Goal: Task Accomplishment & Management: Complete application form

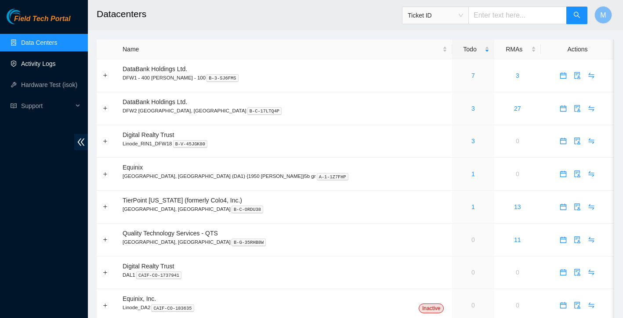
click at [45, 63] on link "Activity Logs" at bounding box center [38, 63] width 35 height 7
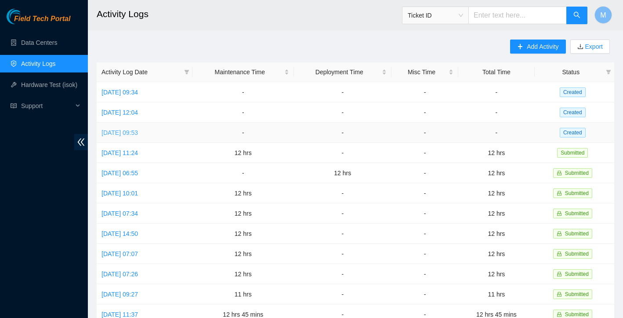
click at [138, 132] on link "Mon, 25 Aug 2025 09:53" at bounding box center [119, 132] width 36 height 7
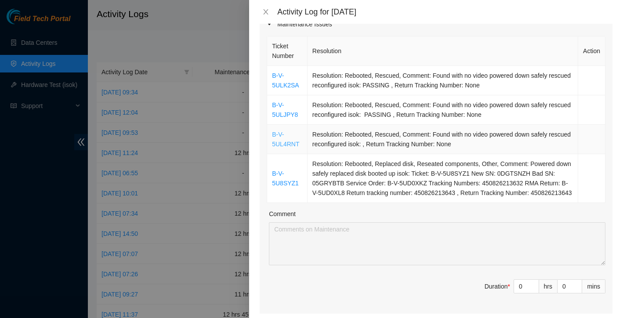
scroll to position [122, 0]
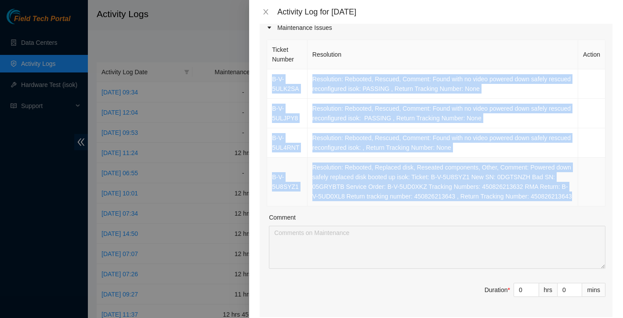
drag, startPoint x: 270, startPoint y: 72, endPoint x: 438, endPoint y: 209, distance: 217.2
click at [438, 206] on tbody "B-V-5ULK2SA Resolution: Rebooted, Rescued, Comment: Found with no video powered…" at bounding box center [436, 137] width 338 height 137
copy tbody "B-V-5ULK2SA Resolution: Rebooted, Rescued, Comment: Found with no video powered…"
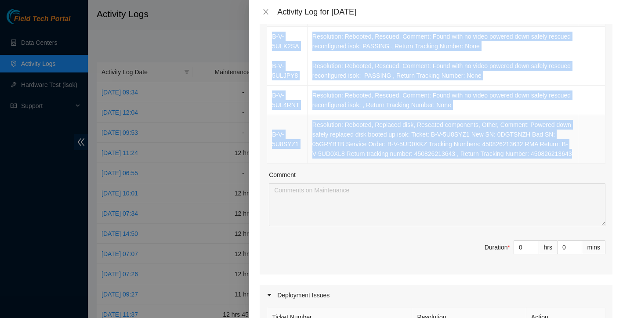
scroll to position [177, 0]
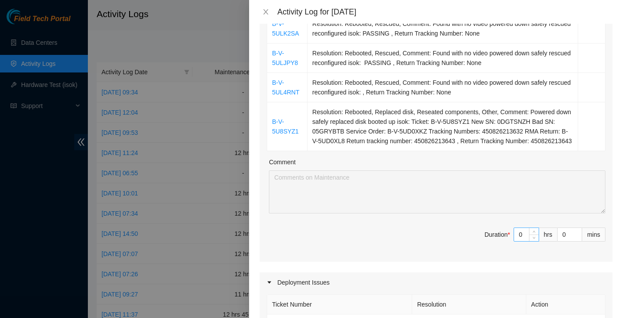
click at [527, 241] on input "0" at bounding box center [526, 234] width 25 height 13
type input "1"
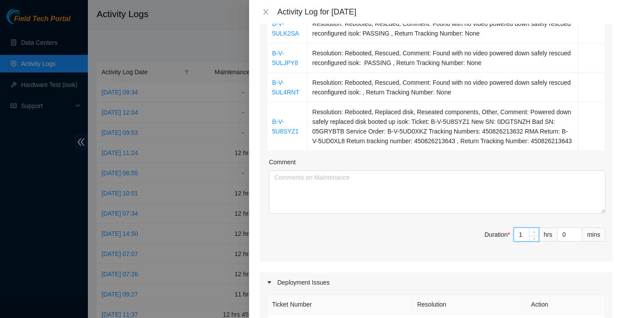
click at [534, 234] on icon "up" at bounding box center [533, 231] width 3 height 3
type input "2"
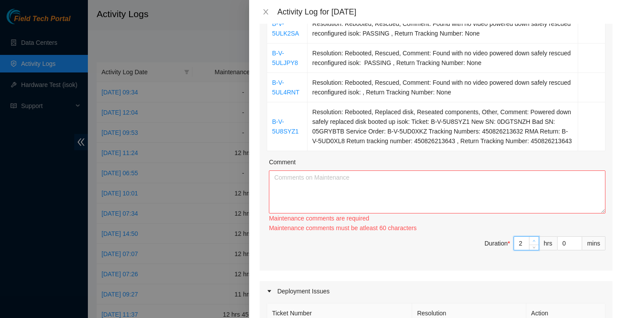
click at [534, 242] on span "Increase Value" at bounding box center [534, 241] width 10 height 8
type input "3"
click at [534, 242] on span "Increase Value" at bounding box center [534, 241] width 10 height 8
type input "4"
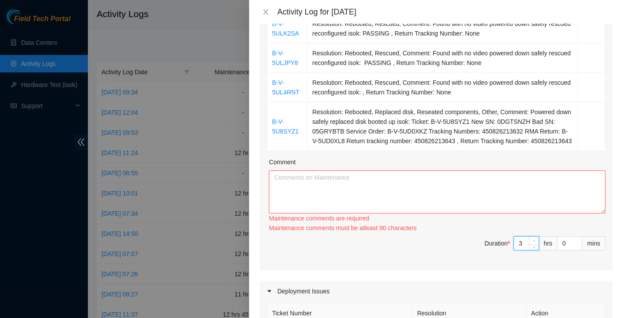
type input "4"
click at [534, 242] on span "Increase Value" at bounding box center [534, 241] width 10 height 8
click at [534, 242] on div "Ticket Number Resolution Action B-V-5ULK2SA Resolution: Rebooted, Rescued, Comm…" at bounding box center [435, 126] width 353 height 288
click at [534, 233] on div "Maintenance comments must be atleast 100 characters" at bounding box center [437, 228] width 336 height 10
type input "5"
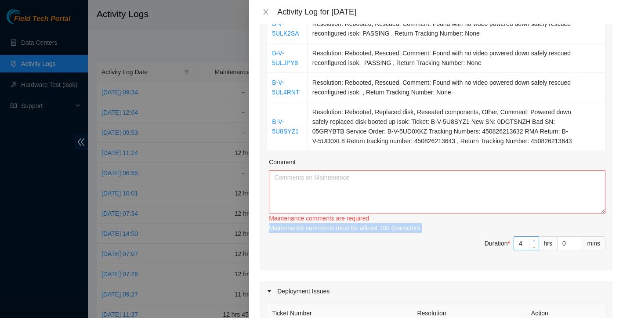
type input "5"
click at [534, 242] on icon "up" at bounding box center [533, 240] width 3 height 3
type input "6"
click at [534, 242] on icon "up" at bounding box center [533, 240] width 3 height 3
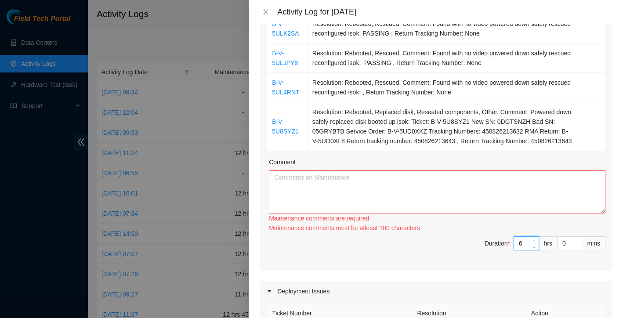
type input "7"
click at [534, 242] on icon "up" at bounding box center [533, 240] width 3 height 3
type input "8"
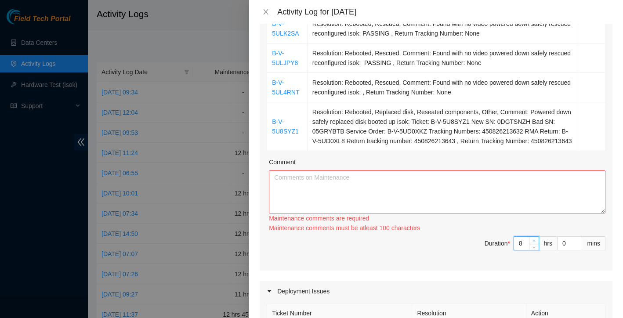
click at [534, 242] on icon "up" at bounding box center [533, 240] width 3 height 3
type input "9"
click at [534, 242] on icon "up" at bounding box center [533, 240] width 3 height 3
type input "10"
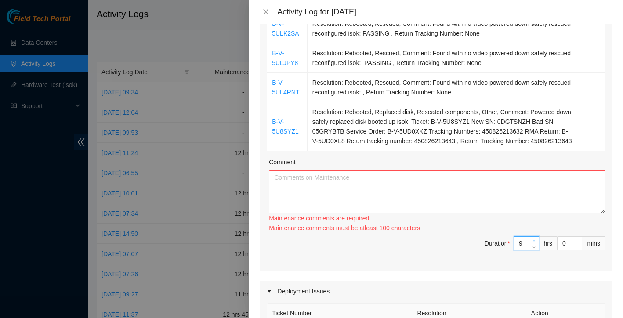
type input "10"
click at [534, 242] on icon "up" at bounding box center [533, 240] width 3 height 3
type input "11"
click at [534, 242] on icon "up" at bounding box center [533, 240] width 3 height 3
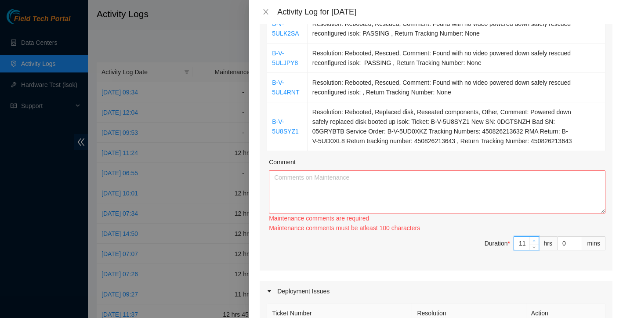
type input "12"
click at [534, 242] on icon "up" at bounding box center [533, 240] width 3 height 3
click at [435, 204] on textarea "Comment" at bounding box center [437, 191] width 336 height 43
paste textarea "B-V-5ULK2SA Resolution: Rebooted, Rescued, Comment: Found with no video powered…"
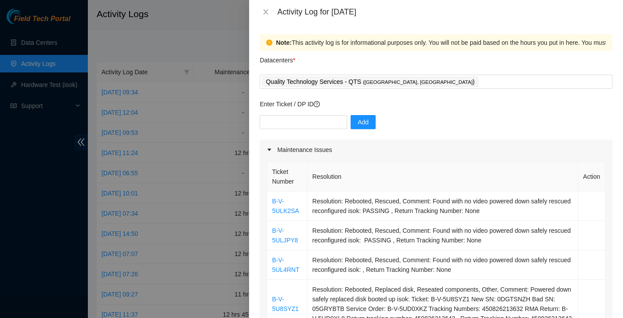
scroll to position [0, 0]
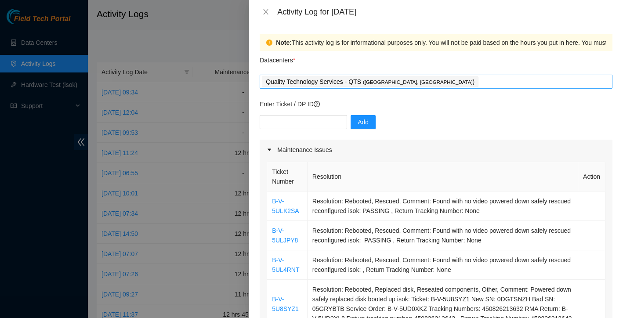
click at [438, 83] on div "Quality Technology Services - QTS ( Irving, TX )" at bounding box center [436, 82] width 348 height 12
type textarea "B-V-5ULK2SA Resolution: Rebooted, Rescued, Comment: Found with no video powered…"
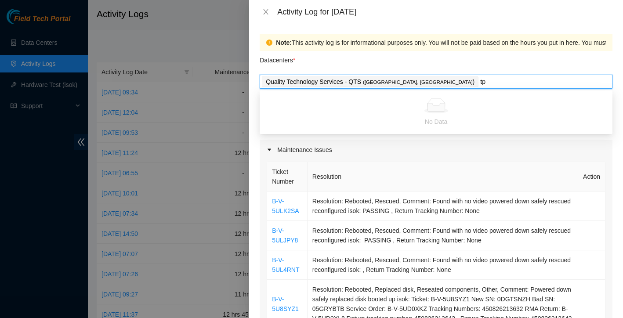
type input "t"
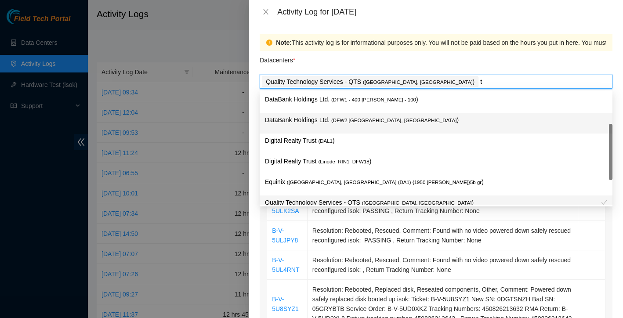
scroll to position [30, 0]
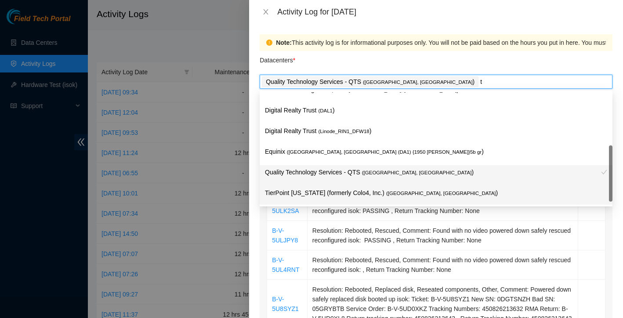
click at [356, 190] on p "TierPoint Texas (formerly Colo4, Inc.) ( Dallas, TX )" at bounding box center [436, 193] width 342 height 10
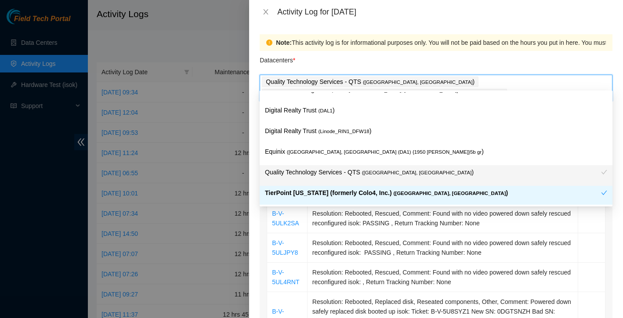
click at [252, 224] on div "Note: This activity log is for informational purposes only. You will not be pai…" at bounding box center [436, 171] width 374 height 294
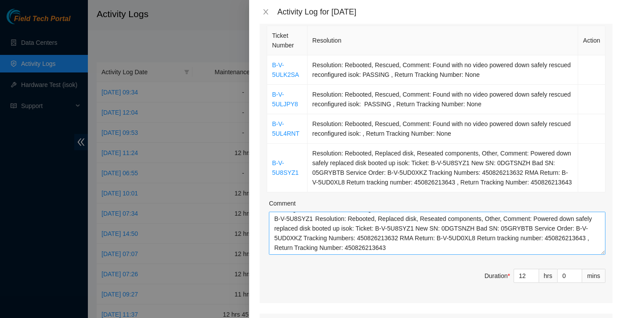
scroll to position [77, 0]
click at [450, 227] on textarea "B-V-5ULK2SA Resolution: Rebooted, Rescued, Comment: Found with no video powered…" at bounding box center [437, 233] width 336 height 43
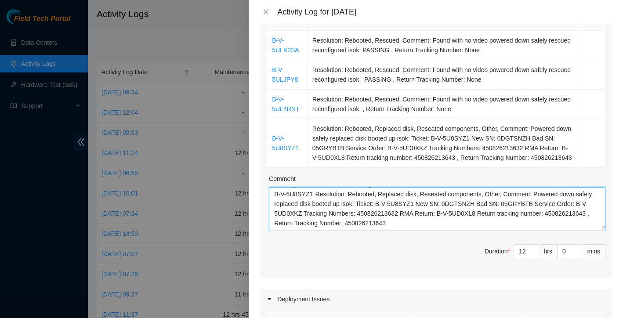
scroll to position [97, 0]
paste textarea "For DP78506 and DP78507 I worked with Tracy to address management connectivity …"
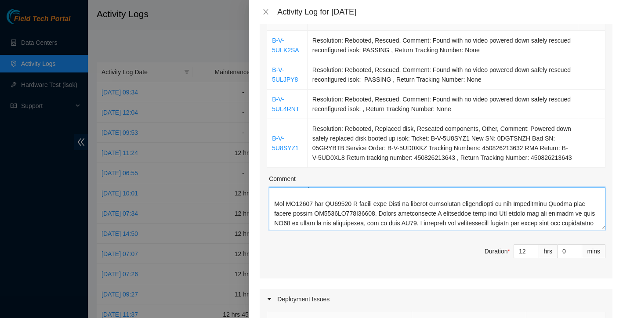
scroll to position [274, 0]
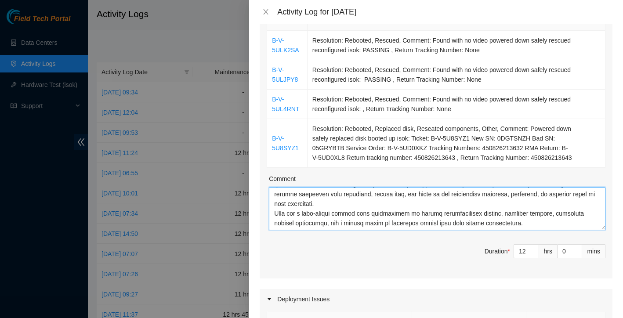
type textarea "B-V-5ULK2SA Resolution: Rebooted, Rescued, Comment: Found with no video powered…"
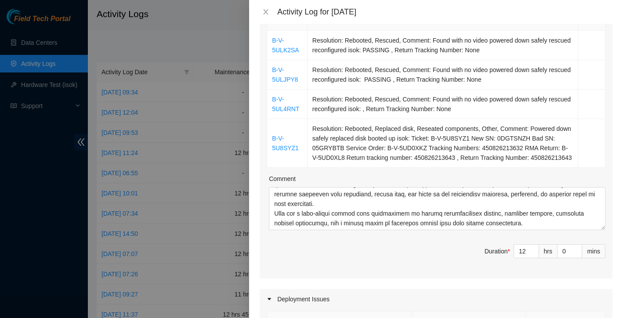
click at [408, 252] on span "Duration * 12 hrs 0 mins" at bounding box center [435, 256] width 338 height 25
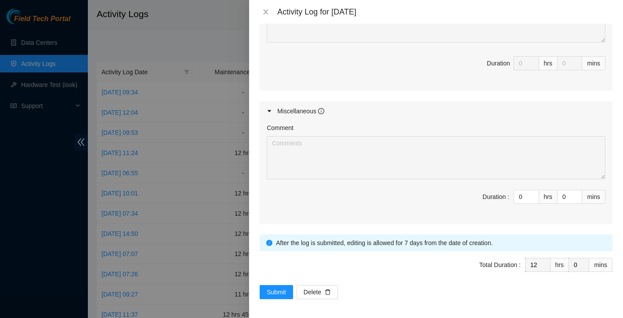
scroll to position [543, 0]
click at [273, 289] on span "Submit" at bounding box center [275, 293] width 19 height 10
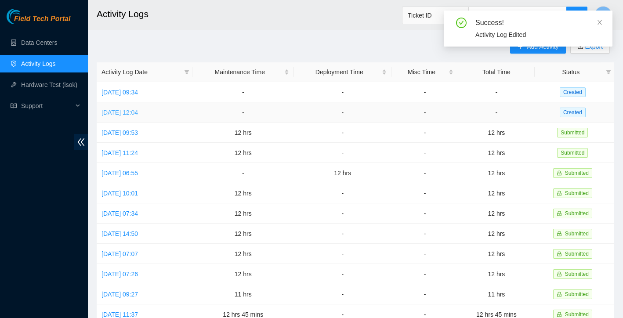
click at [130, 113] on link "Wed, 27 Aug 2025 12:04" at bounding box center [119, 112] width 36 height 7
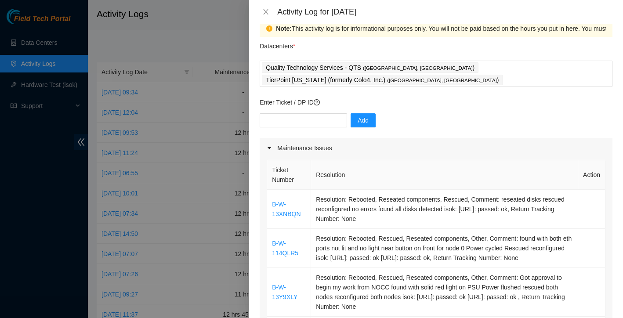
scroll to position [154, 0]
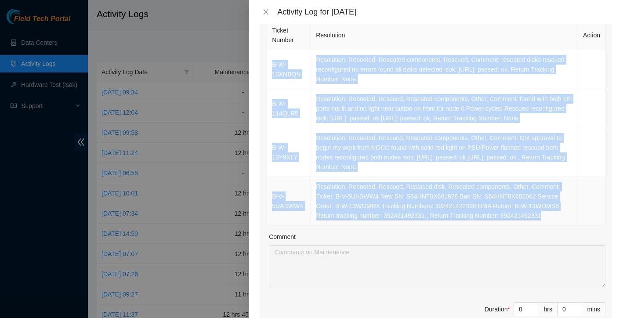
drag, startPoint x: 274, startPoint y: 42, endPoint x: 563, endPoint y: 219, distance: 338.8
click at [563, 219] on tbody "B-W-13XNBQN Resolution: Rebooted, Reseated components, Rescued, Comment: reseat…" at bounding box center [436, 138] width 338 height 176
copy tbody "B-W-13XNBQN Resolution: Rebooted, Reseated components, Rescued, Comment: reseat…"
click at [529, 308] on span "Decrease Value" at bounding box center [534, 312] width 10 height 8
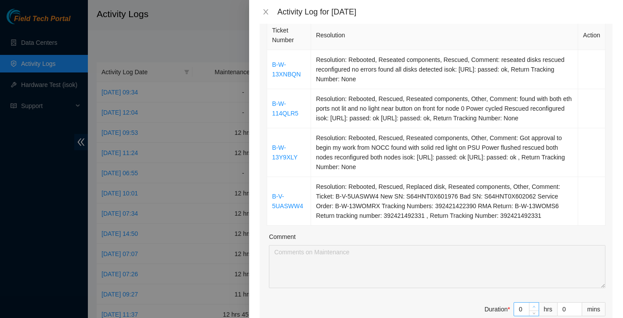
type input "1"
click at [535, 302] on span "Increase Value" at bounding box center [534, 306] width 10 height 8
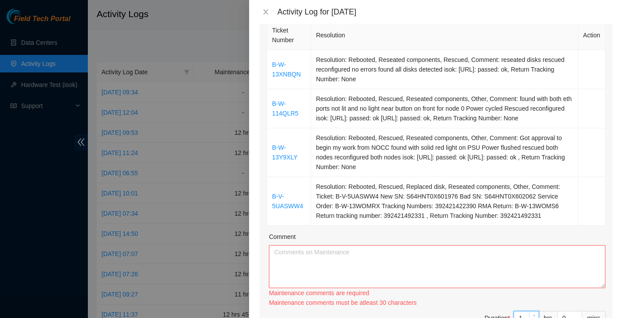
click at [535, 300] on div "Maintenance comments are required Maintenance comments must be atleast 30 chara…" at bounding box center [437, 297] width 336 height 19
click at [535, 300] on div "Maintenance comments must be atleast 30 characters" at bounding box center [437, 303] width 336 height 10
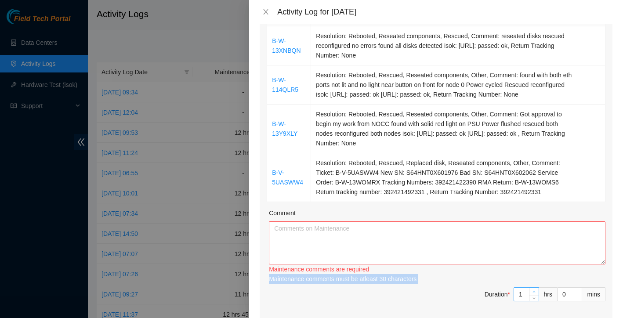
scroll to position [192, 0]
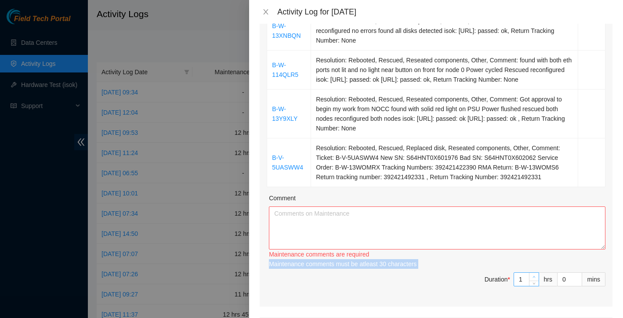
type input "2"
click at [535, 274] on span "up" at bounding box center [533, 276] width 5 height 5
type input "3"
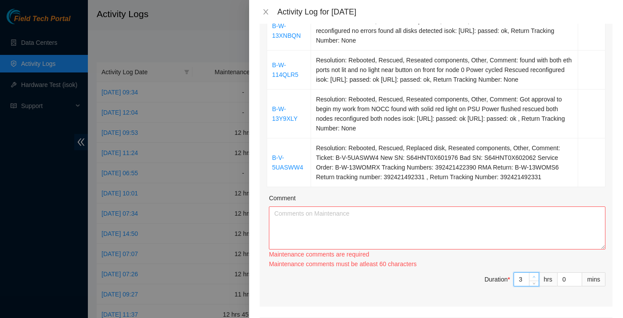
click at [532, 275] on icon "up" at bounding box center [533, 276] width 3 height 3
type input "4"
click at [532, 275] on div at bounding box center [534, 279] width 10 height 13
type input "3"
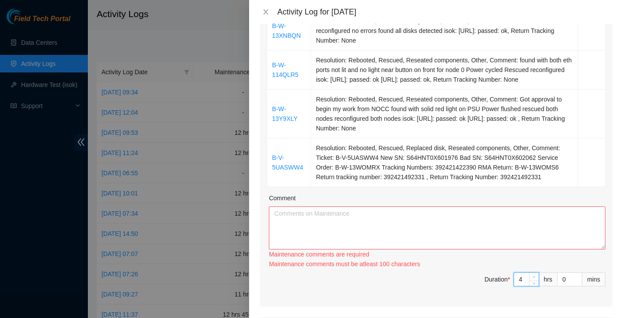
type input "3"
click at [532, 282] on icon "down" at bounding box center [533, 283] width 3 height 3
type input "2"
click at [532, 281] on span "down" at bounding box center [533, 283] width 5 height 5
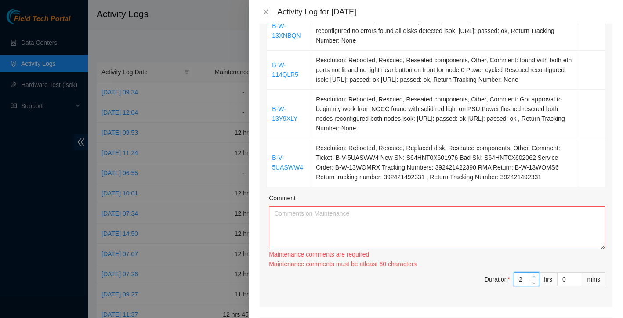
type input "3"
click at [533, 273] on span "Increase Value" at bounding box center [534, 277] width 10 height 8
type input "4"
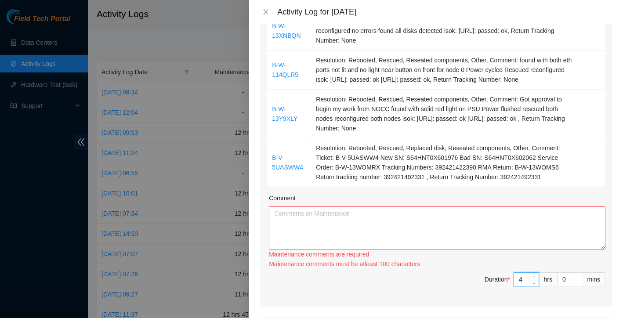
click at [533, 273] on span "Increase Value" at bounding box center [534, 277] width 10 height 8
type input "5"
click at [533, 273] on span "Increase Value" at bounding box center [534, 277] width 10 height 8
type input "6"
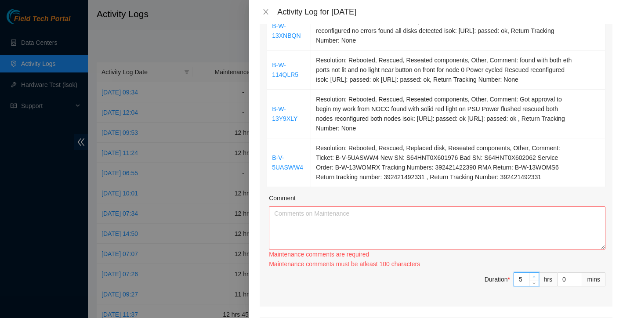
type input "6"
click at [533, 273] on span "Increase Value" at bounding box center [534, 277] width 10 height 8
type input "7"
click at [533, 273] on span "Increase Value" at bounding box center [534, 277] width 10 height 8
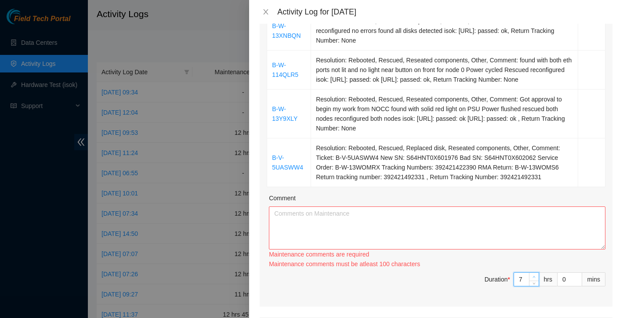
type input "8"
click at [533, 273] on span "Increase Value" at bounding box center [534, 277] width 10 height 8
type input "9"
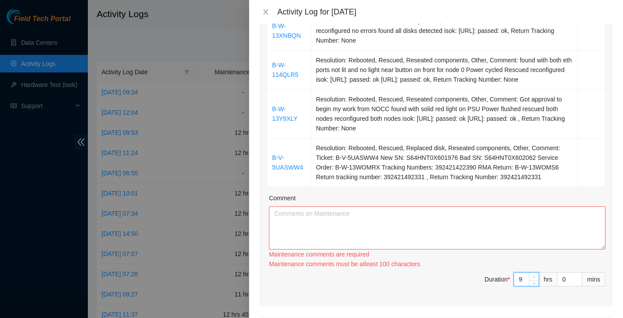
click at [533, 273] on span "Increase Value" at bounding box center [534, 277] width 10 height 8
type input "10"
click at [533, 273] on span "Increase Value" at bounding box center [534, 277] width 10 height 8
type input "11"
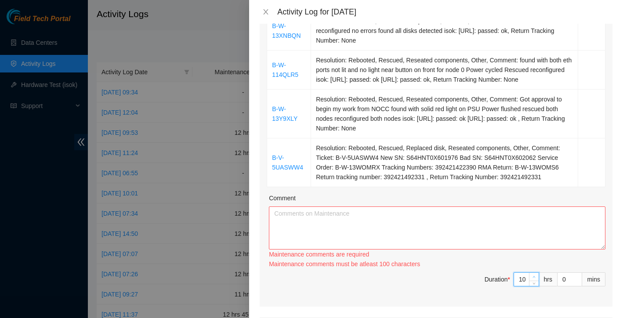
type input "11"
click at [533, 273] on span "Increase Value" at bounding box center [534, 277] width 10 height 8
type input "12"
click at [533, 273] on span "Increase Value" at bounding box center [534, 277] width 10 height 8
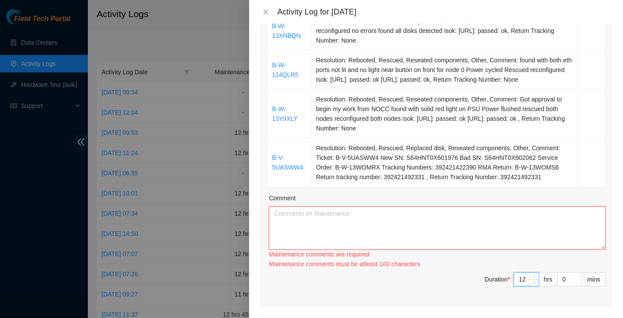
click at [412, 215] on textarea "Comment" at bounding box center [437, 227] width 336 height 43
paste textarea "B-W-13XNBQN Resolution: Rebooted, Reseated components, Rescued, Comment: reseat…"
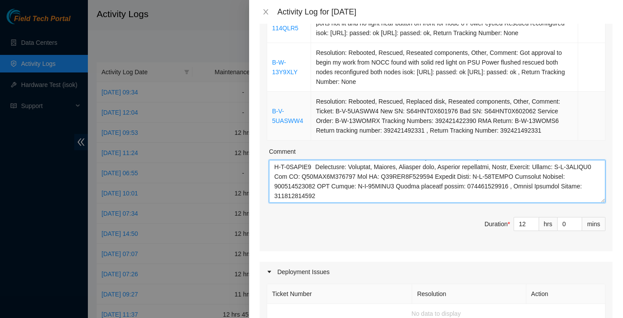
scroll to position [313, 0]
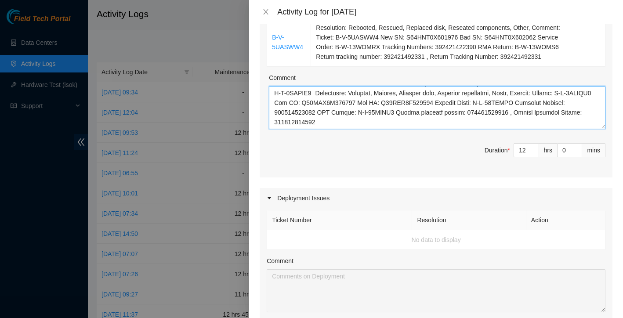
paste textarea "For DP78506 and DP78507 I worked with Tracy to address management connectivity …"
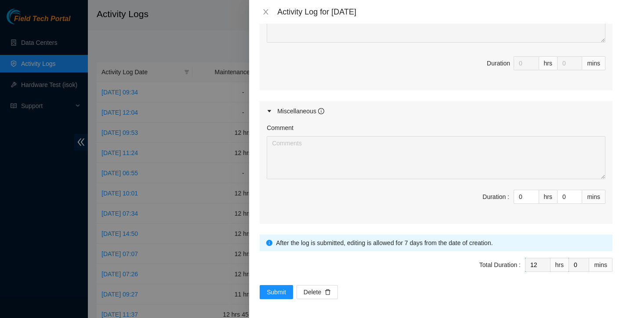
scroll to position [582, 0]
type textarea "B-W-13XNBQN Resolution: Rebooted, Reseated components, Rescued, Comment: reseat…"
click at [273, 291] on span "Submit" at bounding box center [275, 293] width 19 height 10
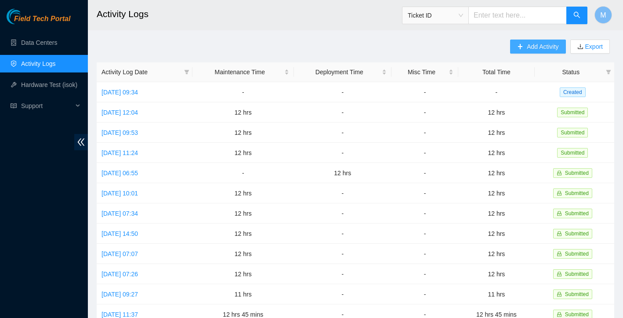
click at [542, 49] on span "Add Activity" at bounding box center [542, 47] width 32 height 10
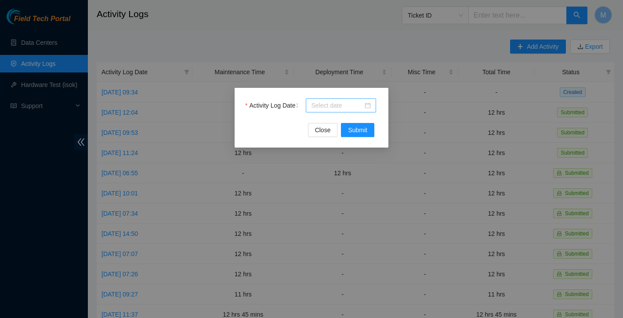
click at [371, 106] on div at bounding box center [341, 106] width 60 height 10
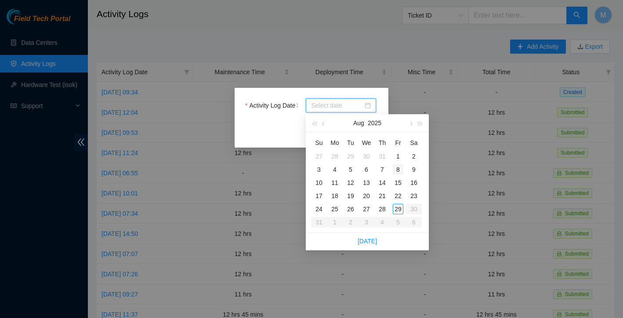
type input "2025-08-01"
type input "2025-08-08"
type input "2025-08-15"
type input "2025-08-22"
type input "2025-08-29"
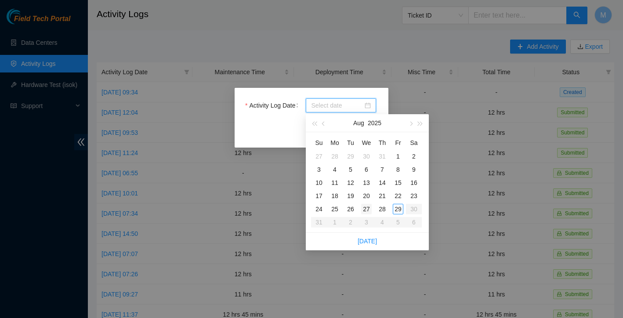
type input "2025-08-28"
type input "2025-08-27"
type input "2025-08-26"
click at [352, 209] on div "26" at bounding box center [350, 209] width 11 height 11
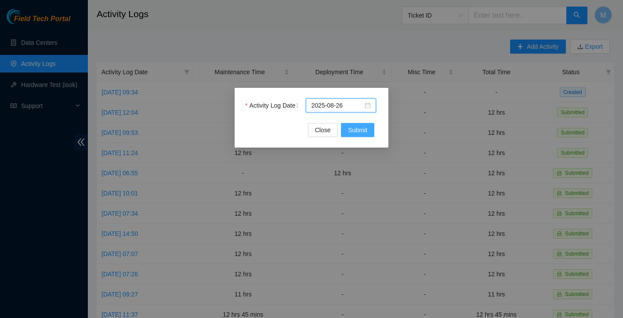
click at [363, 130] on span "Submit" at bounding box center [357, 130] width 19 height 10
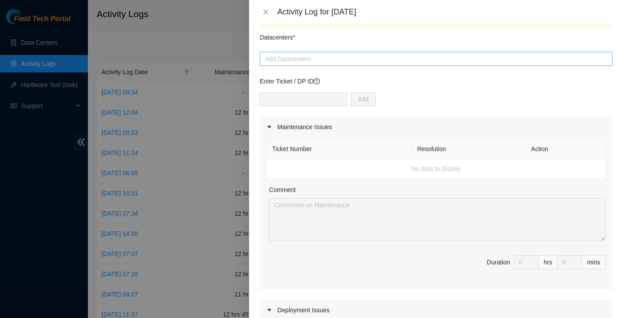
scroll to position [16, 0]
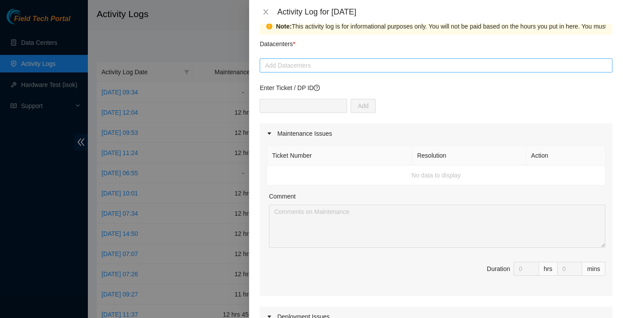
click at [336, 65] on div at bounding box center [436, 65] width 348 height 11
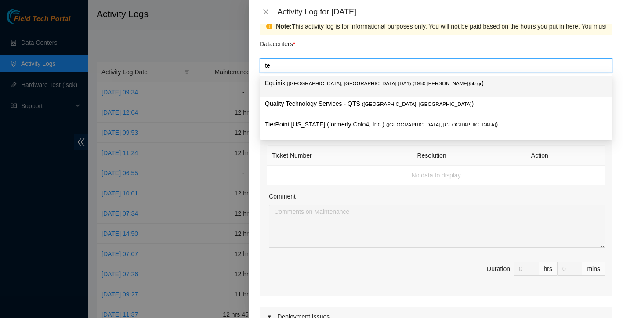
type input "t"
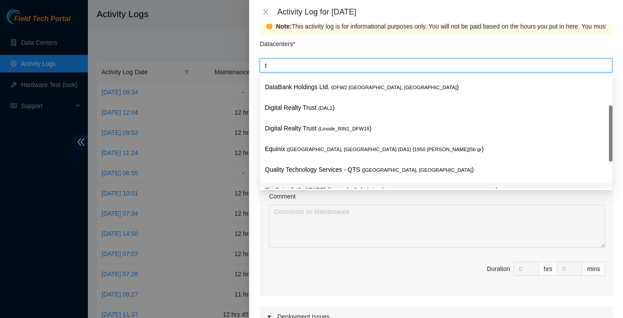
scroll to position [32, 0]
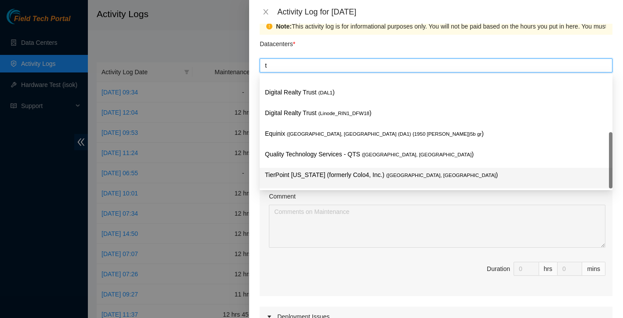
click at [330, 176] on p "TierPoint Texas (formerly Colo4, Inc.) ( Dallas, TX )" at bounding box center [436, 175] width 342 height 10
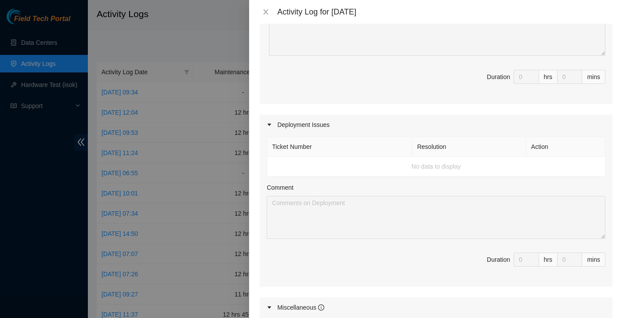
scroll to position [38, 0]
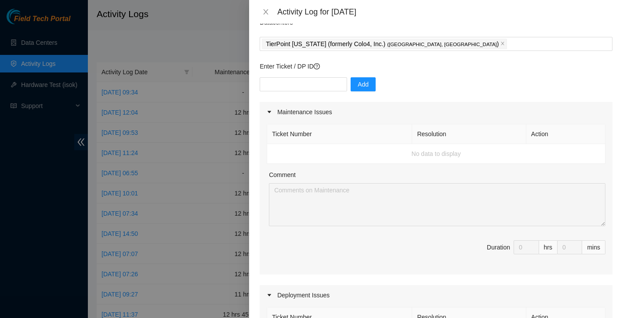
click at [335, 156] on td "No data to display" at bounding box center [436, 154] width 338 height 20
click at [324, 89] on input "text" at bounding box center [302, 84] width 87 height 14
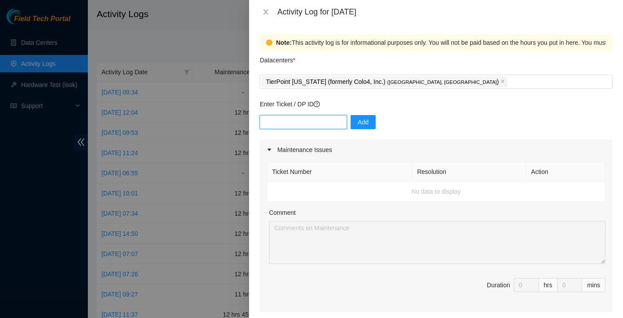
scroll to position [0, 0]
paste input "DP78506"
type input "DP78506"
click at [364, 122] on span "Add" at bounding box center [362, 122] width 11 height 10
click at [310, 123] on input "text" at bounding box center [302, 122] width 87 height 14
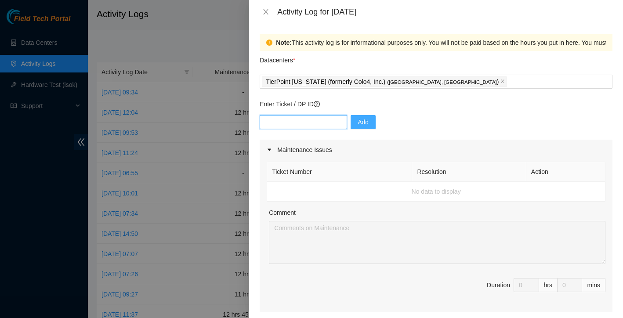
paste input "DP78507"
type input "DP78507"
click at [359, 122] on span "Add" at bounding box center [362, 122] width 11 height 10
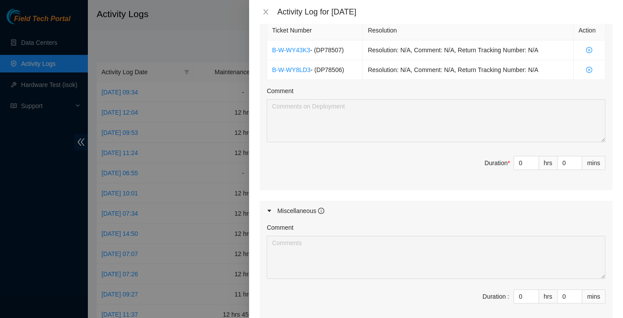
scroll to position [267, 0]
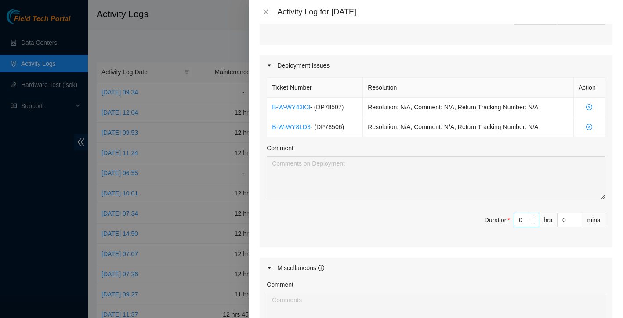
click at [525, 220] on input "0" at bounding box center [526, 219] width 25 height 13
type input "1"
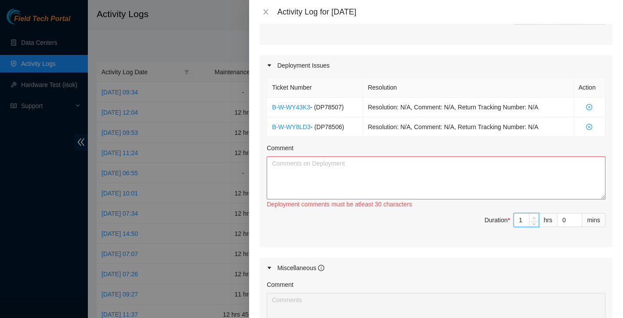
click at [534, 217] on icon "up" at bounding box center [533, 217] width 3 height 3
type input "2"
click at [534, 217] on icon "up" at bounding box center [533, 217] width 3 height 3
type input "3"
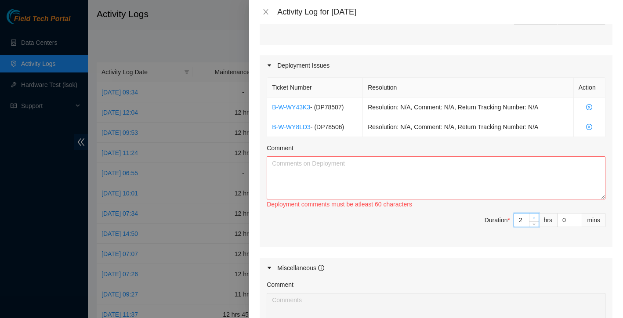
type input "3"
click at [534, 217] on icon "up" at bounding box center [533, 217] width 3 height 3
type input "4"
click at [534, 217] on icon "up" at bounding box center [533, 217] width 3 height 3
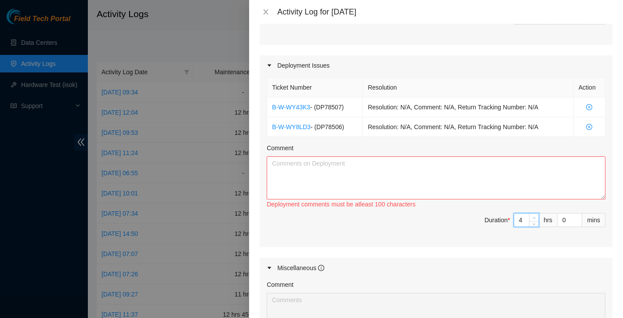
type input "5"
click at [534, 217] on icon "up" at bounding box center [533, 217] width 3 height 3
type input "6"
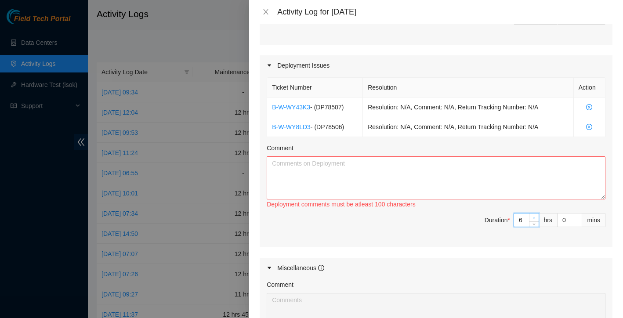
click at [534, 217] on icon "up" at bounding box center [533, 217] width 3 height 3
type input "7"
click at [534, 217] on icon "up" at bounding box center [533, 217] width 3 height 3
type input "8"
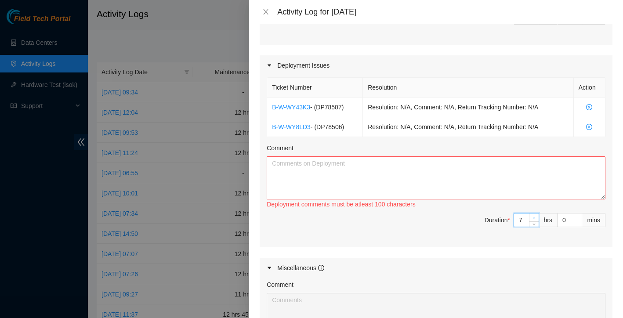
type input "8"
click at [534, 217] on icon "up" at bounding box center [533, 217] width 3 height 3
type input "9"
click at [534, 217] on icon "up" at bounding box center [533, 217] width 3 height 3
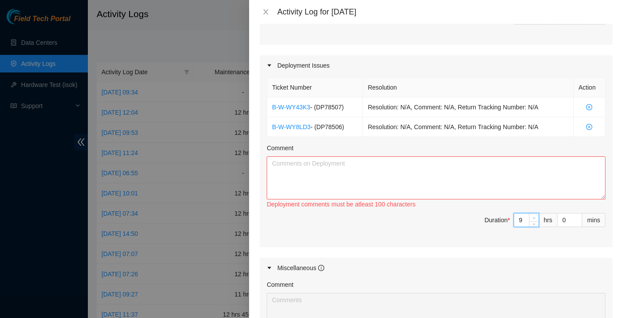
type input "10"
click at [534, 217] on icon "up" at bounding box center [533, 217] width 3 height 3
type input "11"
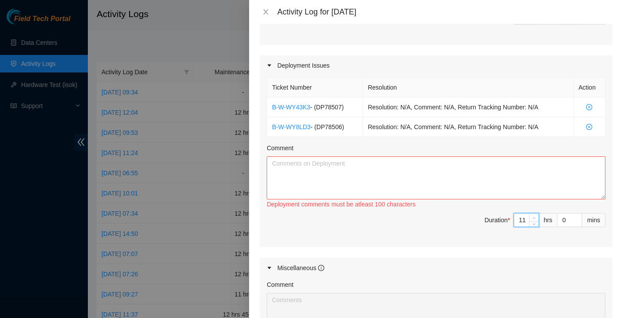
click at [534, 217] on icon "up" at bounding box center [533, 217] width 3 height 3
type input "12"
click at [534, 217] on icon "up" at bounding box center [533, 217] width 3 height 3
click at [441, 221] on span "Duration * 12 hrs 0 mins" at bounding box center [435, 225] width 338 height 25
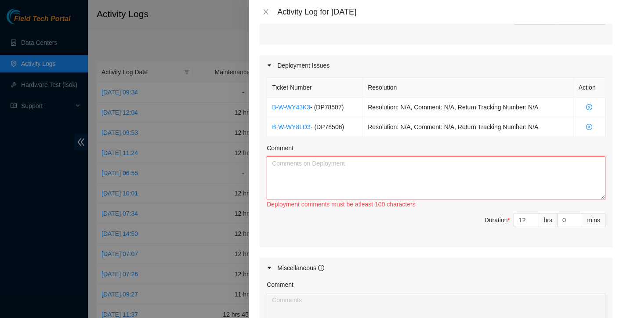
click at [401, 173] on textarea "Comment" at bounding box center [435, 177] width 338 height 43
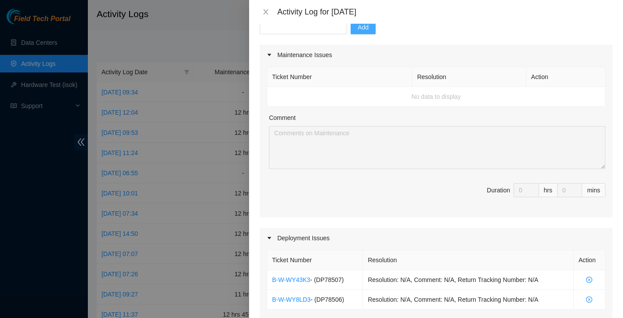
scroll to position [22, 0]
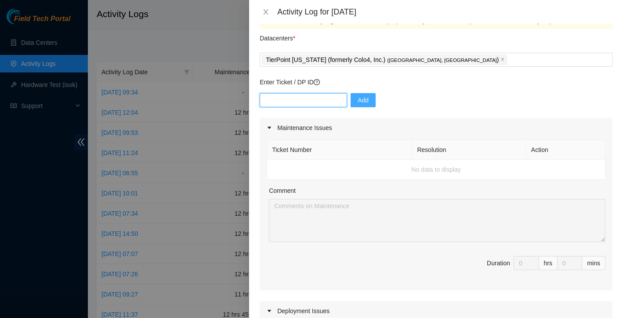
click at [318, 97] on input "text" at bounding box center [302, 100] width 87 height 14
paste input "DP83980"
type input "DP83980"
click at [366, 102] on span "Add" at bounding box center [362, 100] width 11 height 10
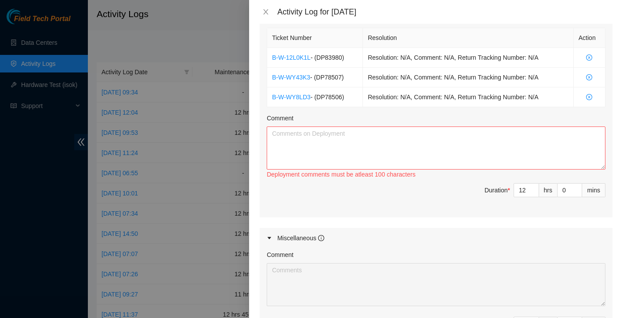
scroll to position [326, 0]
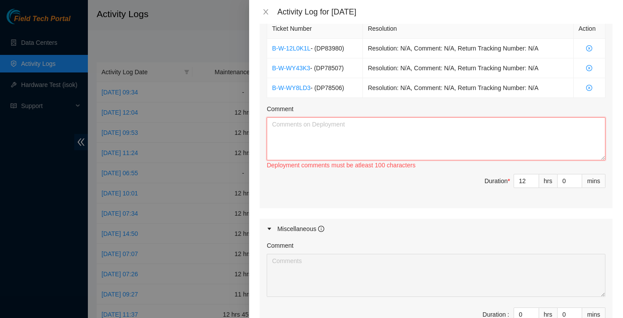
click at [335, 140] on textarea "Comment" at bounding box center [435, 138] width 338 height 43
paste textarea "For DP78506 and DP78507 I worked with Tracy to address management connectivity …"
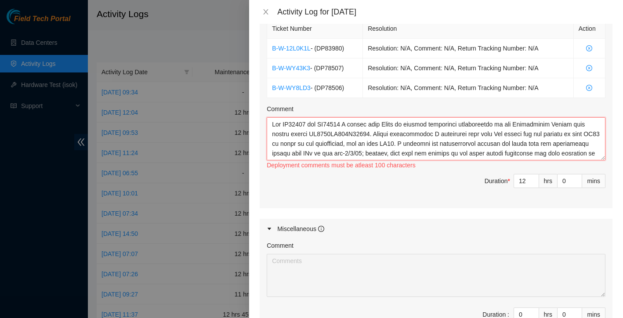
scroll to position [203, 0]
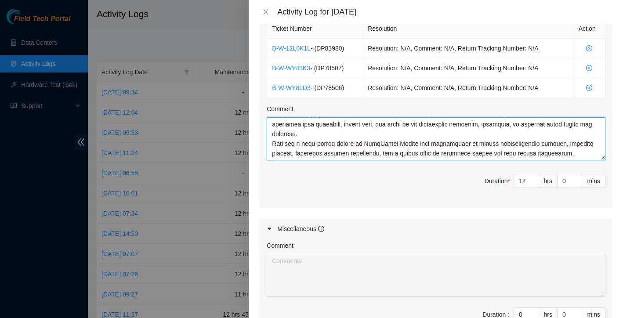
type textarea "For DP78506 and DP78507 I worked with Tracy to address management connectivity …"
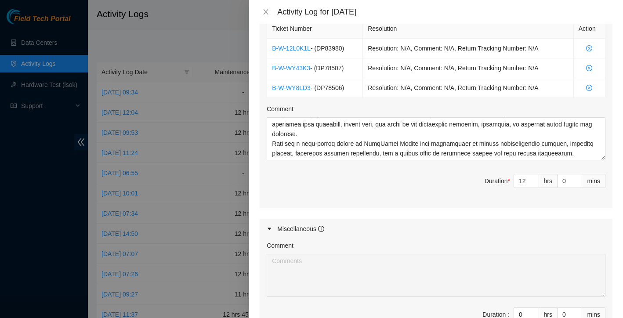
click at [400, 176] on span "Duration * 12 hrs 0 mins" at bounding box center [435, 186] width 338 height 25
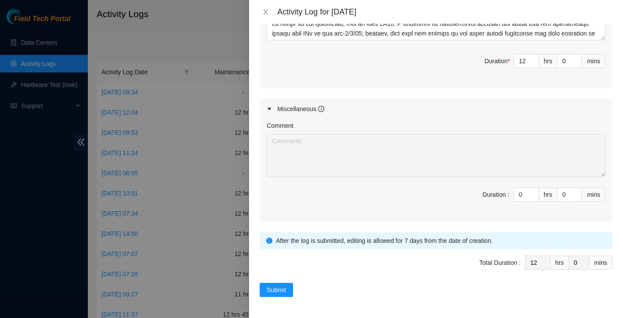
scroll to position [446, 0]
click at [281, 292] on span "Submit" at bounding box center [275, 290] width 19 height 10
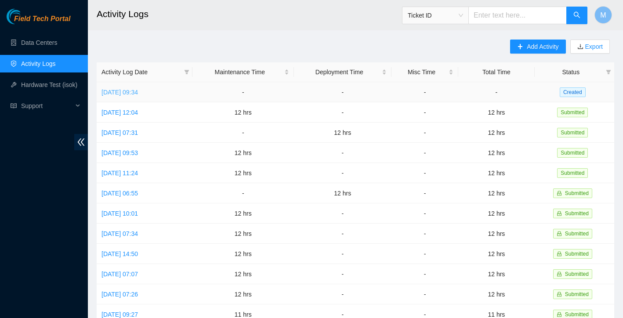
click at [138, 95] on link "Thu, 28 Aug 2025 09:34" at bounding box center [119, 92] width 36 height 7
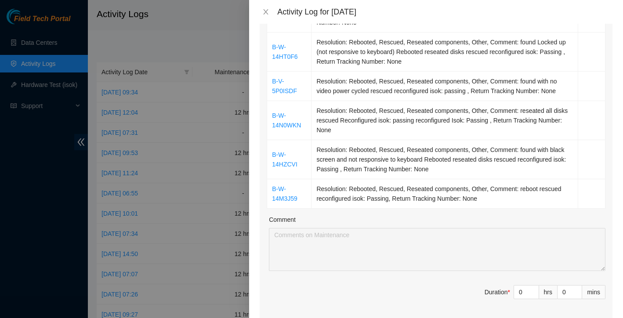
scroll to position [317, 0]
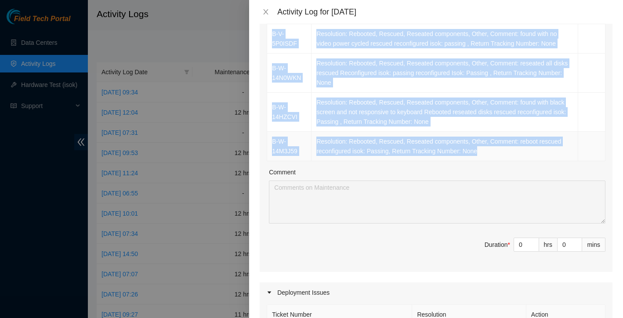
drag, startPoint x: 269, startPoint y: 50, endPoint x: 503, endPoint y: 139, distance: 250.1
click at [503, 139] on tbody "B-W-14L2FJ8 Resolution: Rebooted, Comment: Rebooted rescued reconfigured isok: …" at bounding box center [436, 24] width 338 height 274
copy tbody "B-W-14L2FJ8 Resolution: Rebooted, Comment: Rebooted rescued reconfigured isok: …"
click at [529, 243] on span "Decrease Value" at bounding box center [534, 247] width 10 height 8
type input "1"
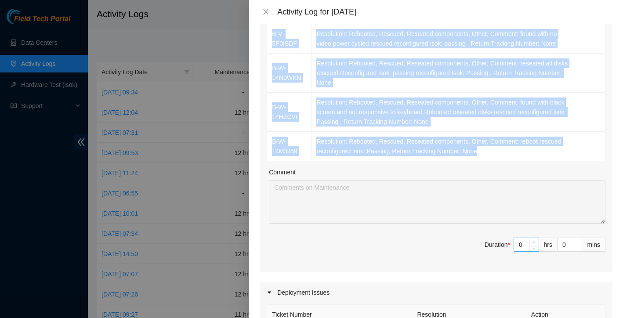
type input "1"
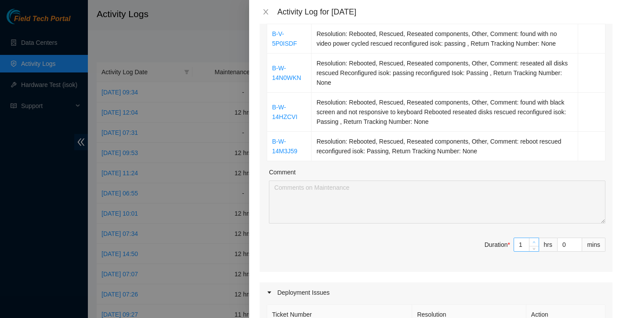
click at [533, 241] on icon "up" at bounding box center [533, 242] width 3 height 3
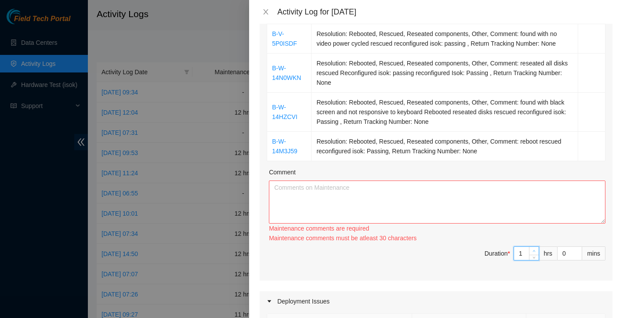
type input "2"
click at [533, 249] on icon "up" at bounding box center [533, 250] width 3 height 3
type input "3"
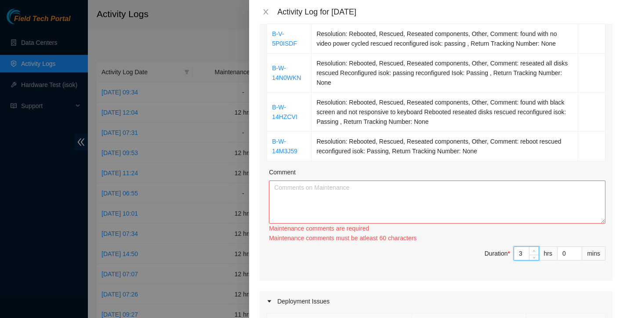
click at [533, 230] on div "Ticket Number Resolution Action B-W-14L2FJ8 Resolution: Rebooted, Comment: Rebo…" at bounding box center [435, 68] width 353 height 425
type input "2"
click at [534, 253] on span "down" at bounding box center [533, 255] width 5 height 5
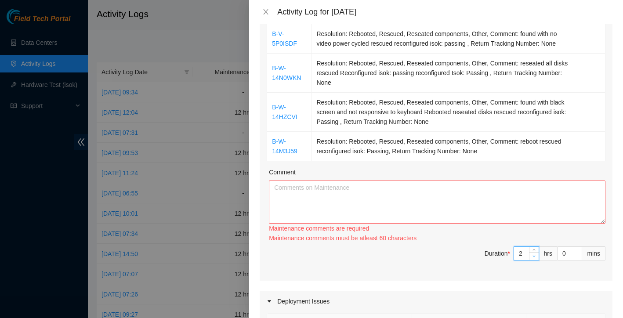
type input "1"
click at [534, 252] on span "Decrease Value" at bounding box center [534, 256] width 10 height 8
type input "2"
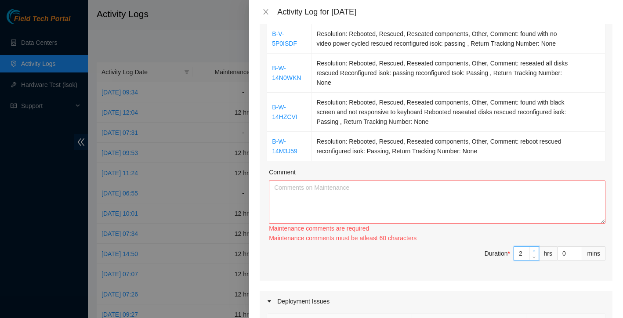
click at [534, 249] on icon "up" at bounding box center [533, 250] width 3 height 3
type input "3"
click at [534, 249] on icon "up" at bounding box center [533, 250] width 3 height 3
type input "4"
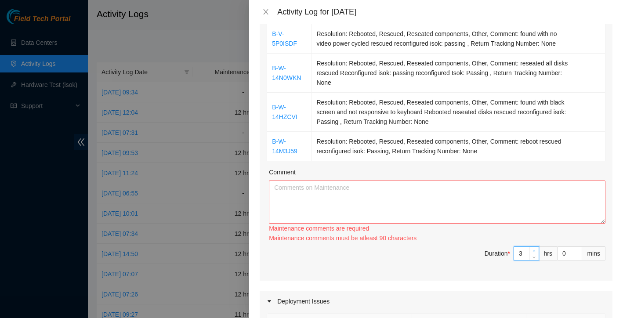
type input "4"
click at [534, 247] on div at bounding box center [534, 253] width 10 height 13
type input "3"
click at [534, 255] on span "Decrease Value" at bounding box center [534, 257] width 10 height 5
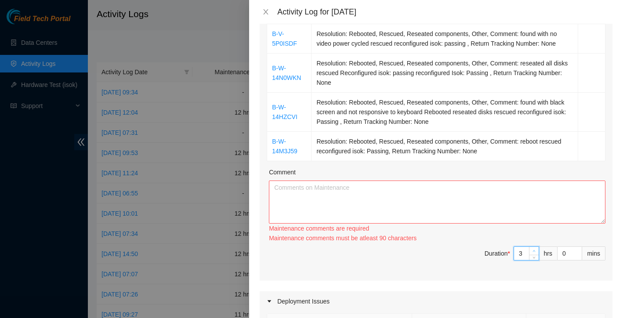
type input "4"
click at [534, 248] on span "up" at bounding box center [533, 250] width 5 height 5
type input "5"
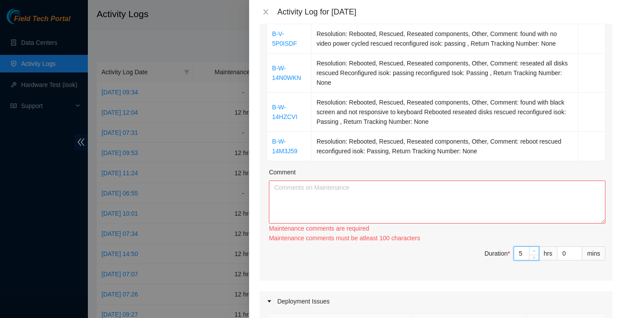
click at [534, 248] on span "up" at bounding box center [533, 250] width 5 height 5
type input "6"
click at [534, 248] on span "up" at bounding box center [533, 250] width 5 height 5
type input "7"
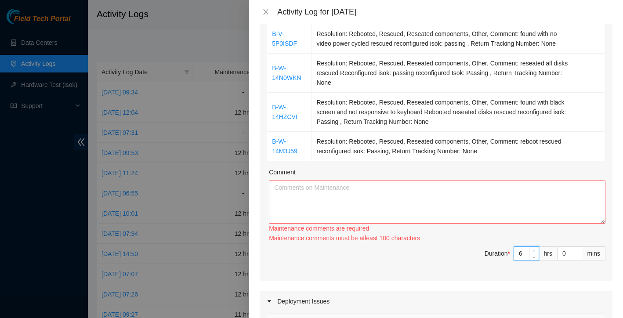
type input "7"
click at [534, 248] on span "up" at bounding box center [533, 250] width 5 height 5
type input "8"
click at [534, 248] on span "up" at bounding box center [533, 250] width 5 height 5
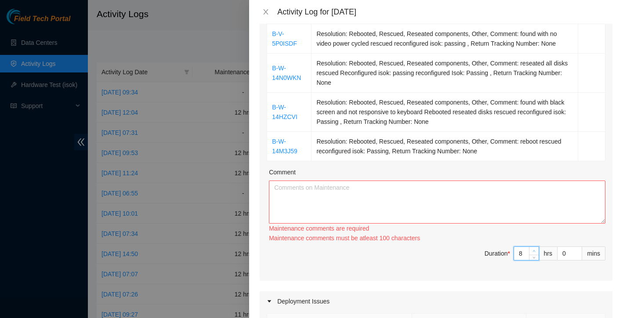
type input "9"
click at [534, 248] on span "up" at bounding box center [533, 250] width 5 height 5
type input "10"
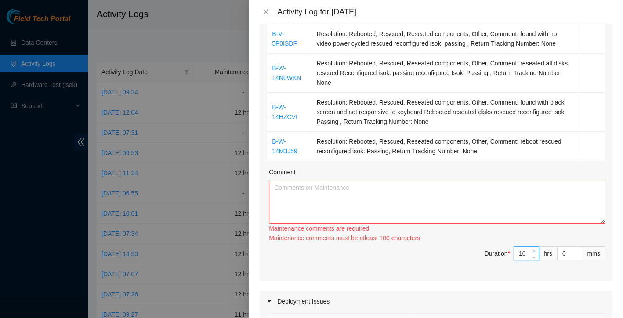
click at [534, 248] on span "up" at bounding box center [533, 250] width 5 height 5
type input "11"
click at [534, 248] on span "up" at bounding box center [533, 250] width 5 height 5
type input "12"
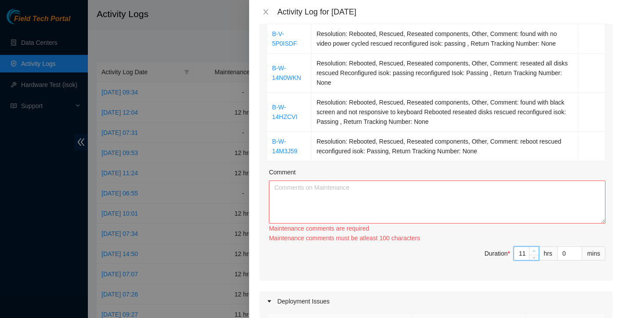
type input "12"
click at [534, 248] on span "up" at bounding box center [533, 250] width 5 height 5
click at [500, 195] on textarea "Comment" at bounding box center [437, 201] width 336 height 43
paste textarea "B-W-14L2FJ8 Resolution: Rebooted, Comment: Rebooted rescued reconfigured isok: …"
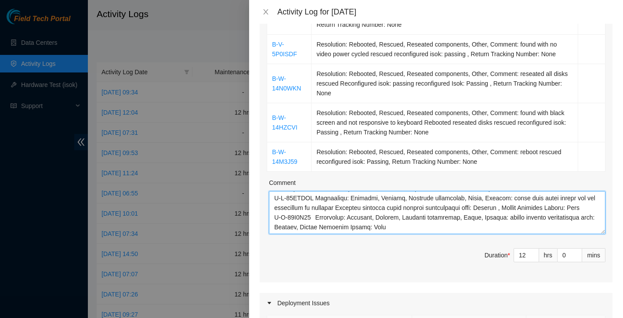
scroll to position [339, 0]
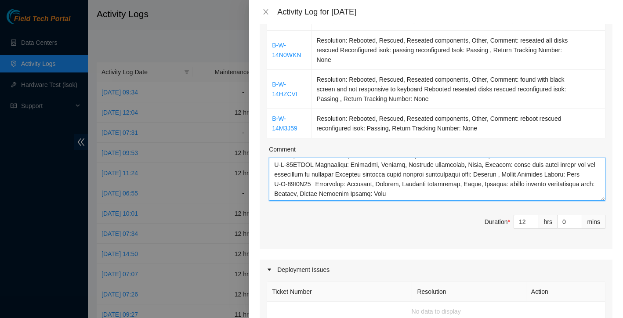
paste textarea "Alongside Yzaak, I worked at both the QTS (Irving) and TierPoint (Dallas) locat…"
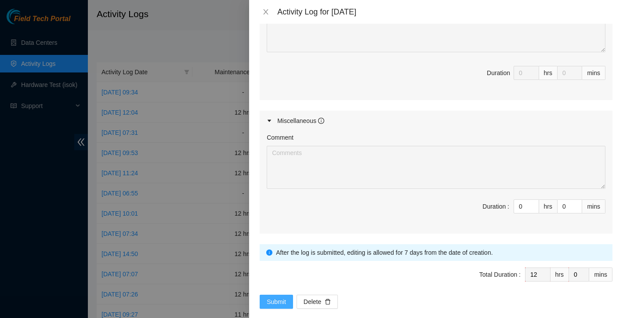
scroll to position [670, 0]
type textarea "B-W-14L2FJ8 Resolution: Rebooted, Comment: Rebooted rescued reconfigured isok: …"
click at [279, 297] on span "Submit" at bounding box center [275, 302] width 19 height 10
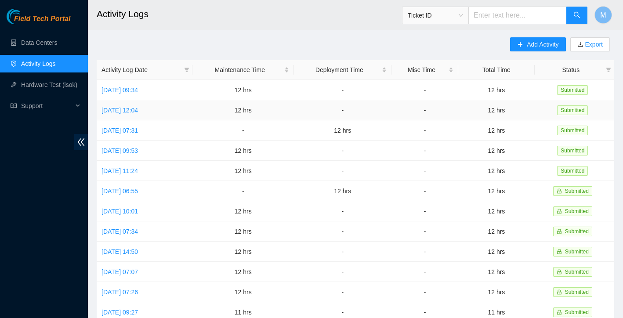
scroll to position [0, 0]
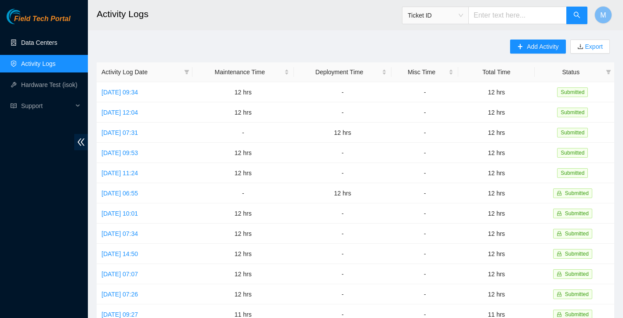
click at [33, 39] on link "Data Centers" at bounding box center [39, 42] width 36 height 7
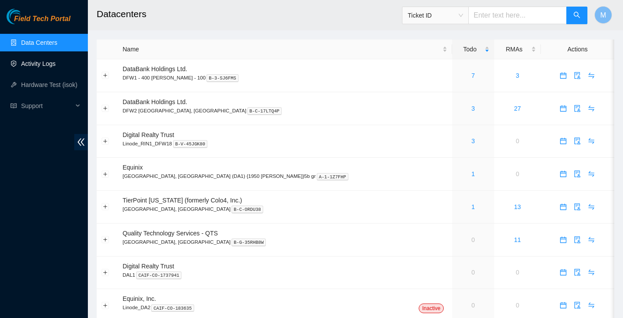
click at [47, 65] on link "Activity Logs" at bounding box center [38, 63] width 35 height 7
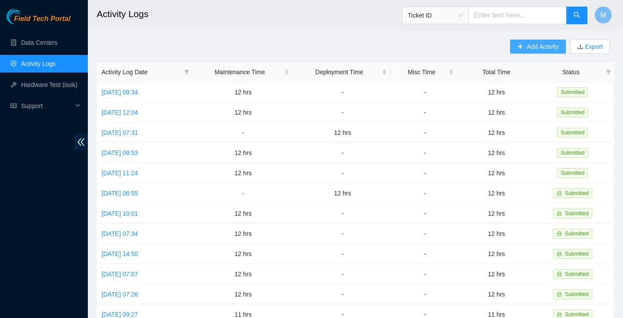
click at [544, 48] on span "Add Activity" at bounding box center [542, 47] width 32 height 10
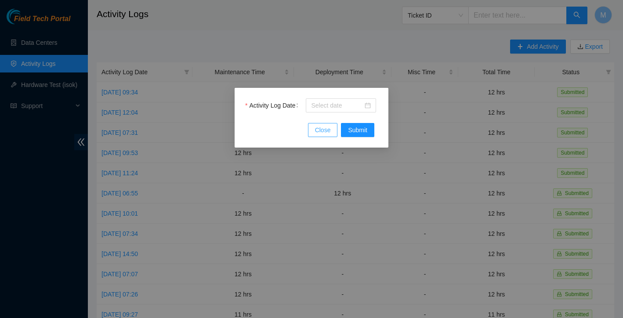
click at [327, 127] on span "Close" at bounding box center [323, 130] width 16 height 10
